Goal: Task Accomplishment & Management: Manage account settings

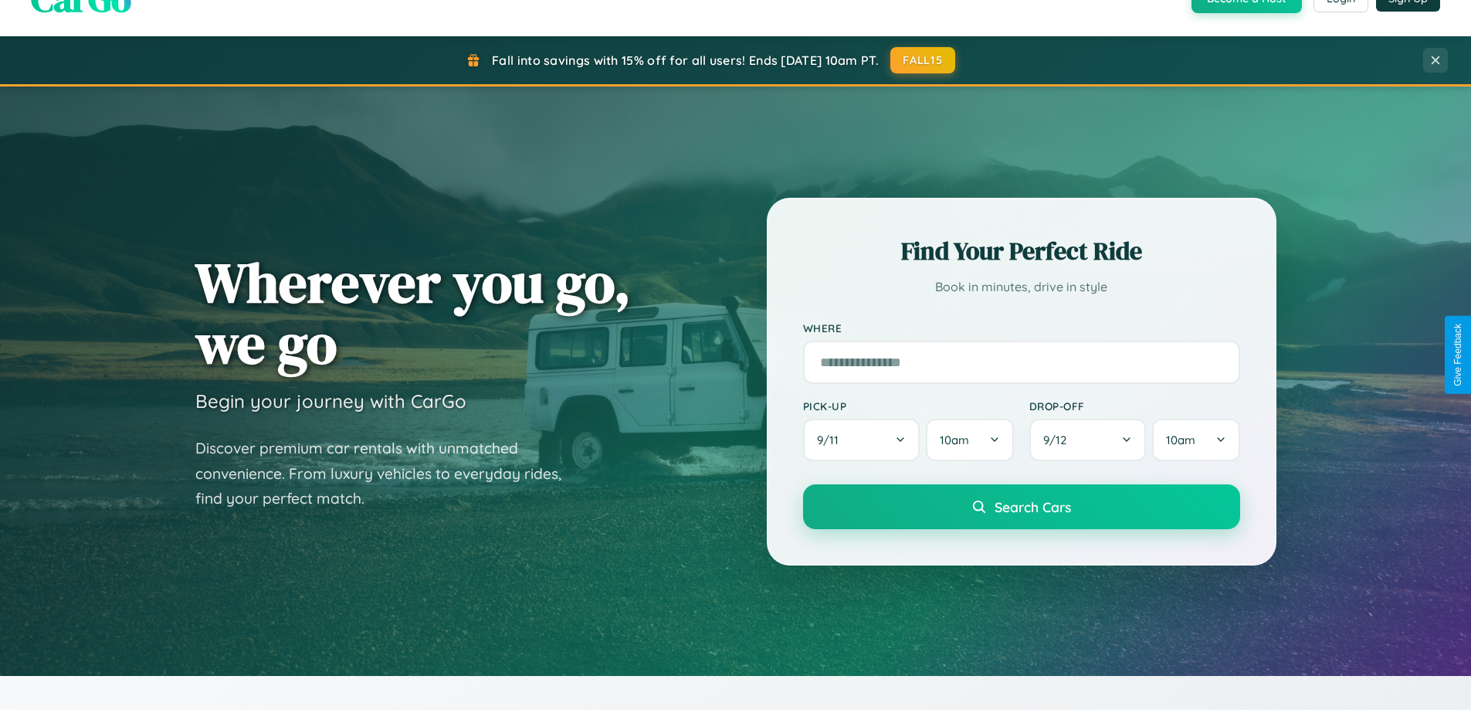
scroll to position [1063, 0]
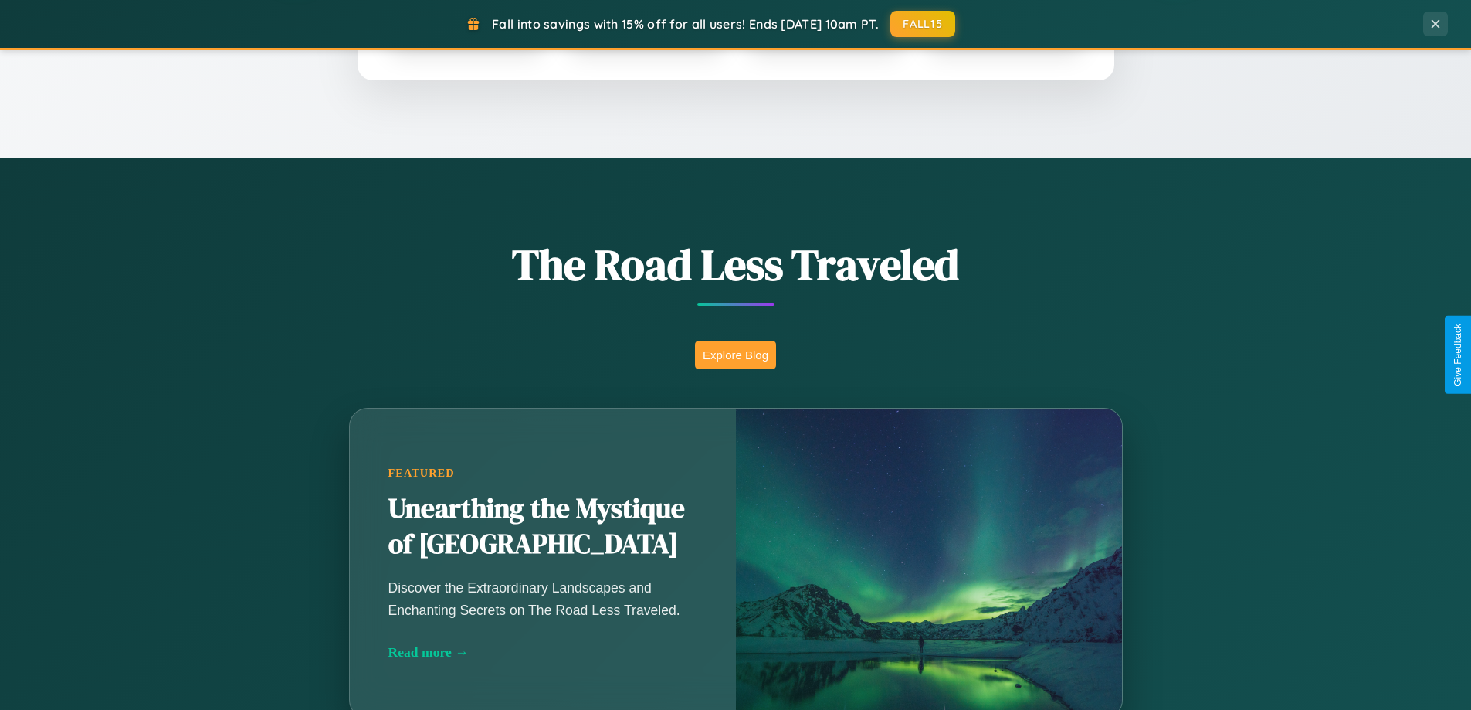
click at [735, 354] on button "Explore Blog" at bounding box center [735, 355] width 81 height 29
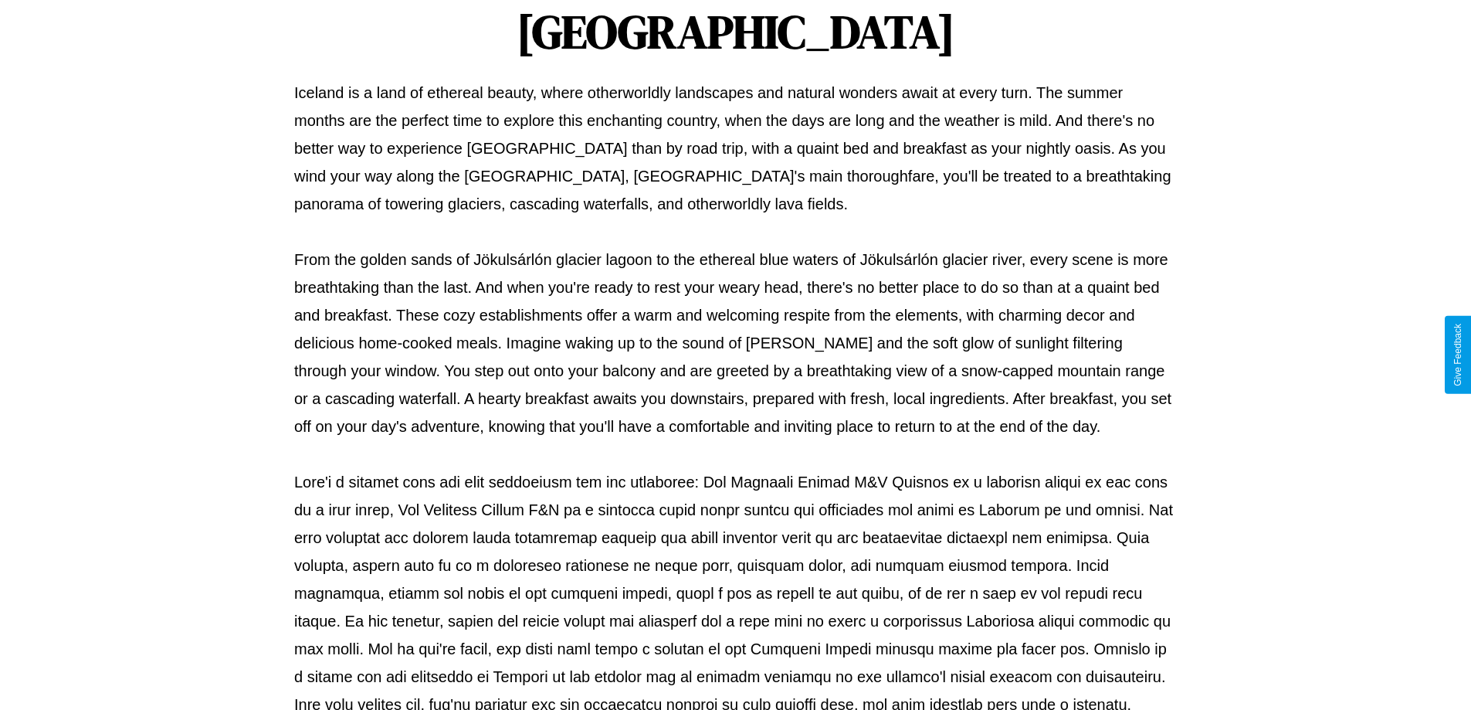
scroll to position [500, 0]
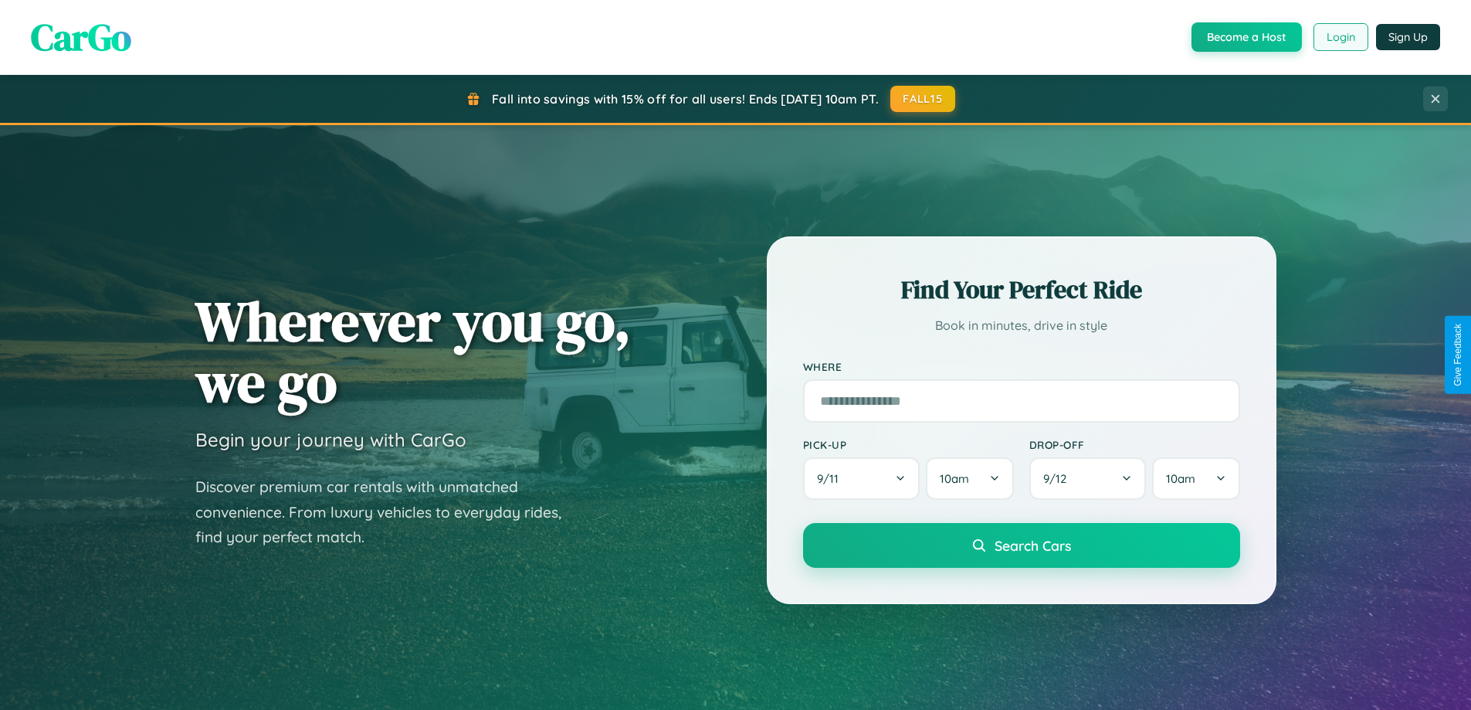
click at [1340, 37] on button "Login" at bounding box center [1341, 37] width 55 height 28
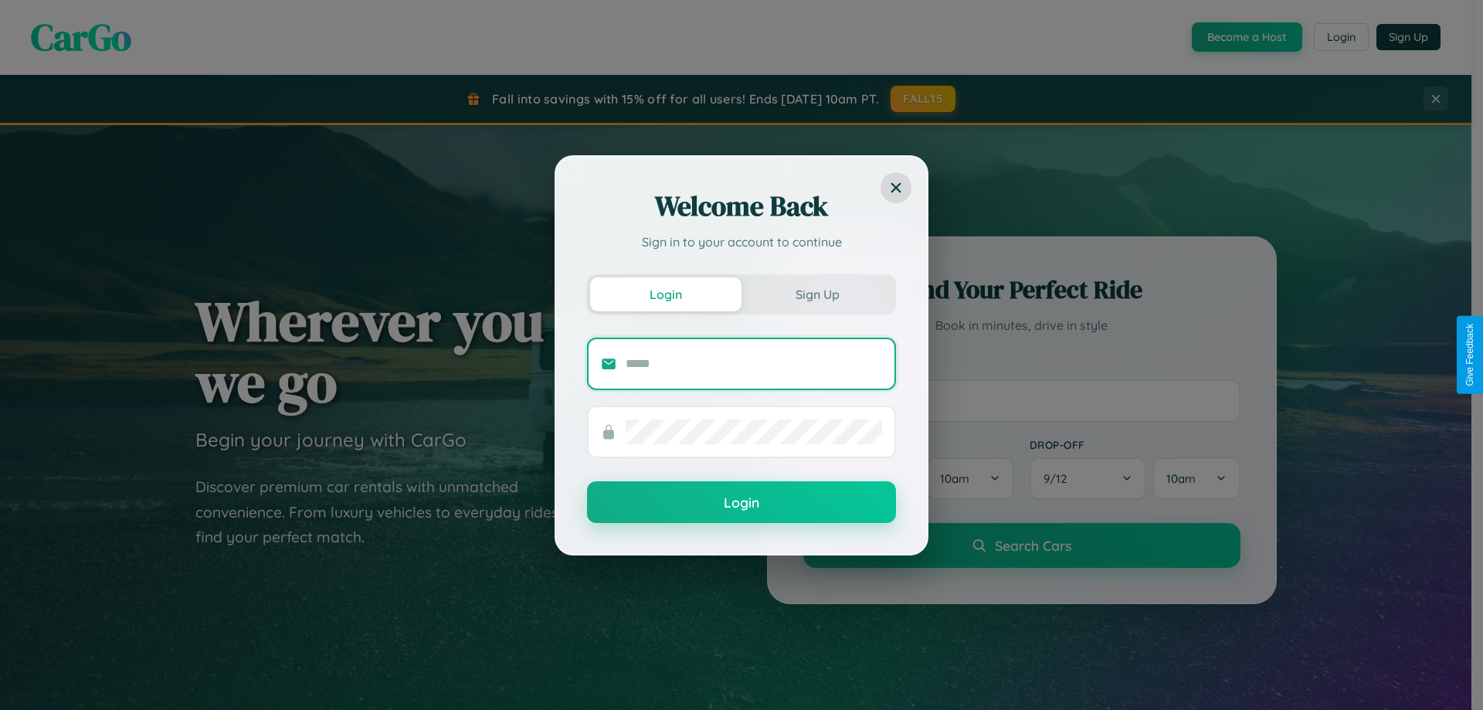
click at [754, 363] on input "text" at bounding box center [754, 363] width 256 height 25
type input "**********"
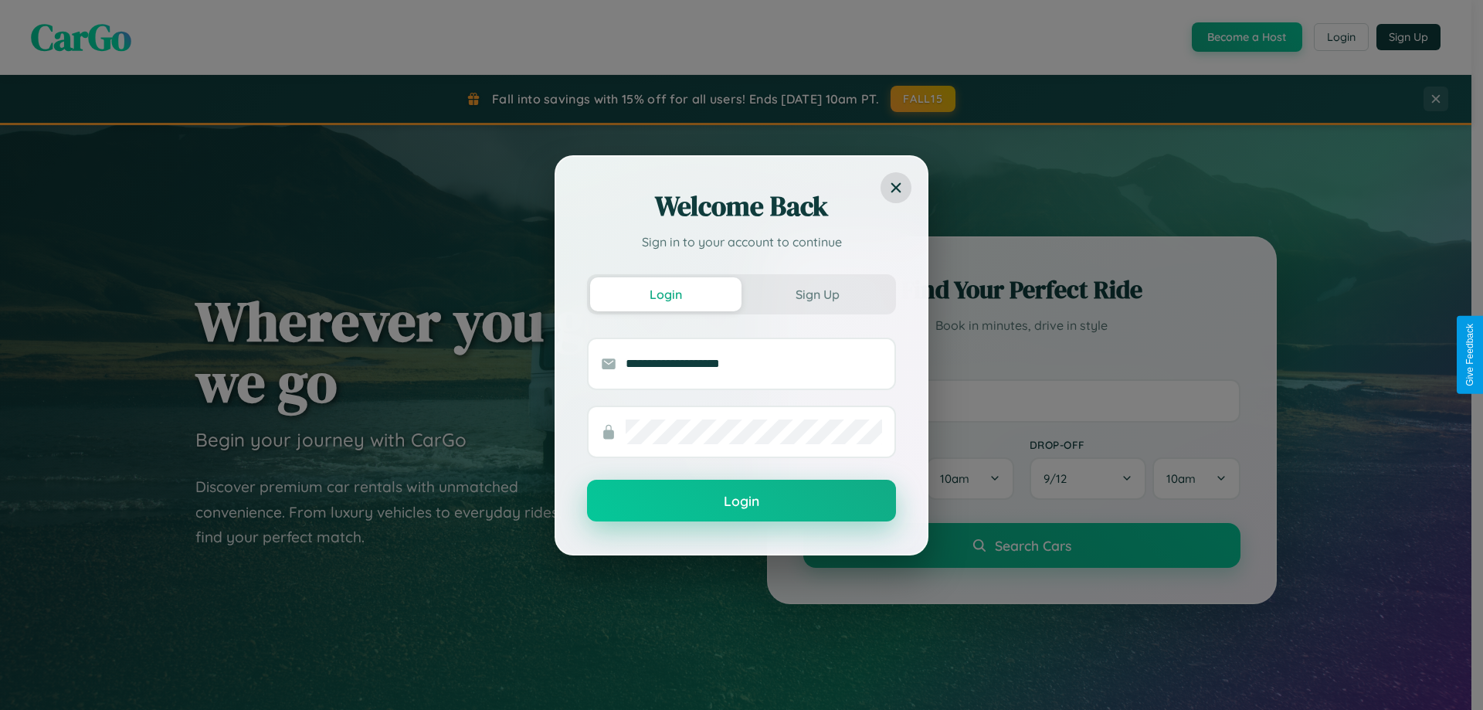
click at [741, 501] on button "Login" at bounding box center [741, 501] width 309 height 42
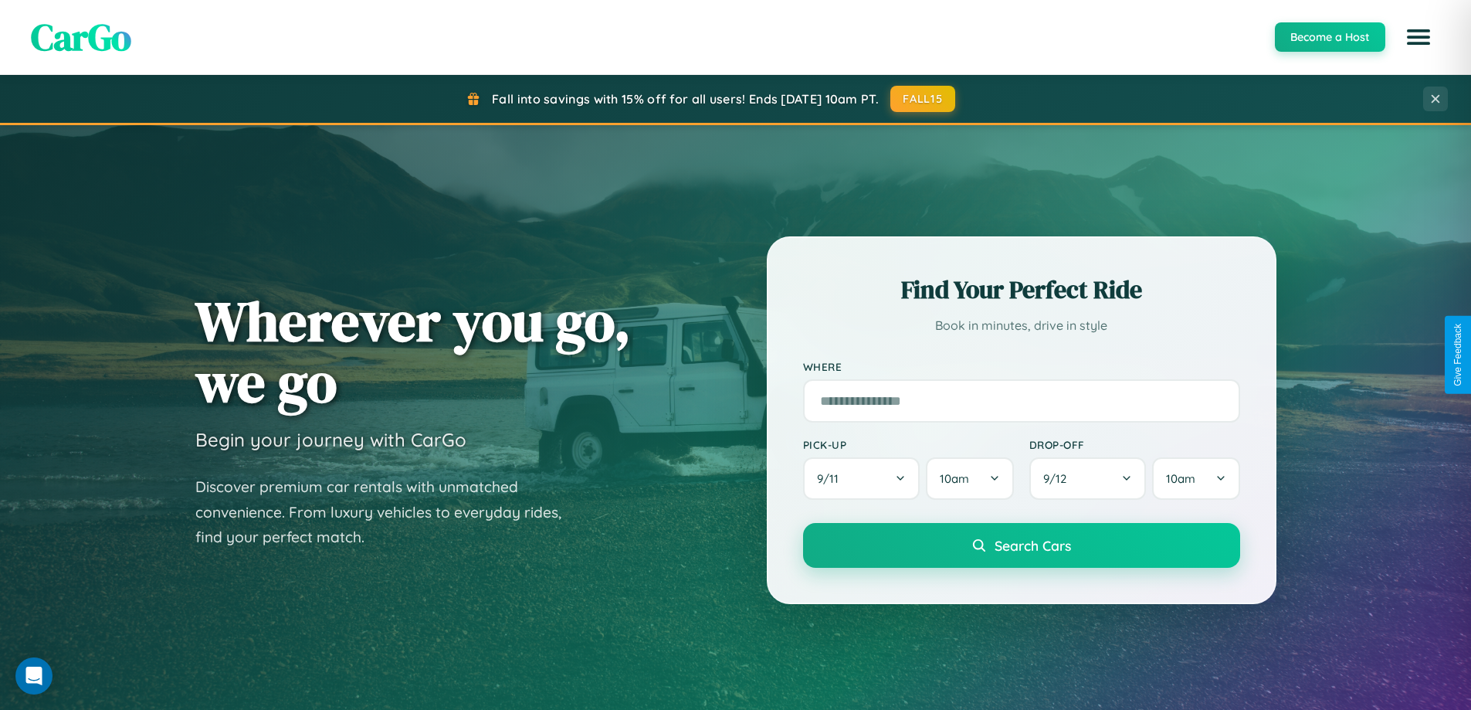
scroll to position [46, 0]
